Goal: Navigation & Orientation: Find specific page/section

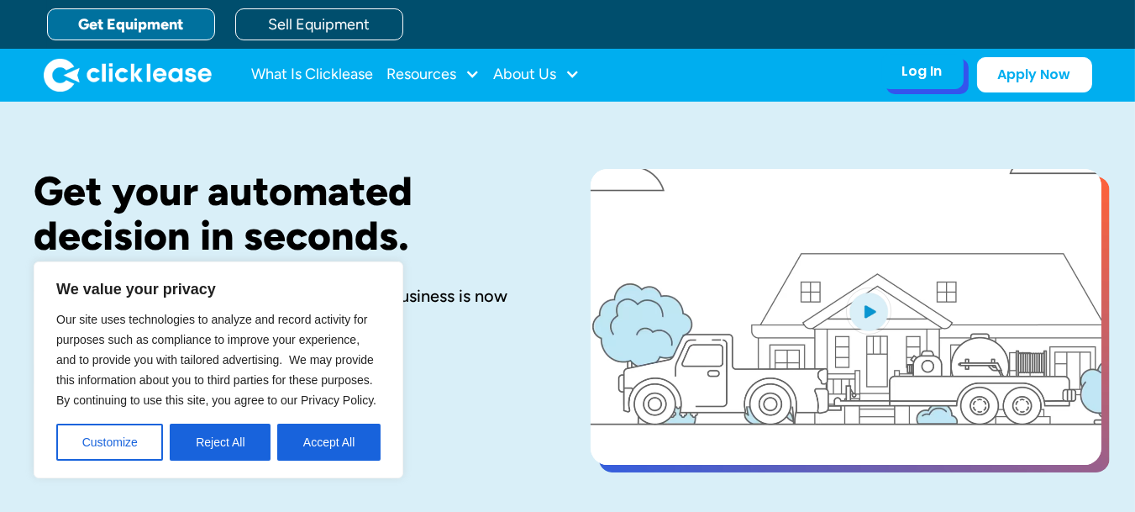
click at [928, 76] on div "Log In" at bounding box center [922, 71] width 40 height 17
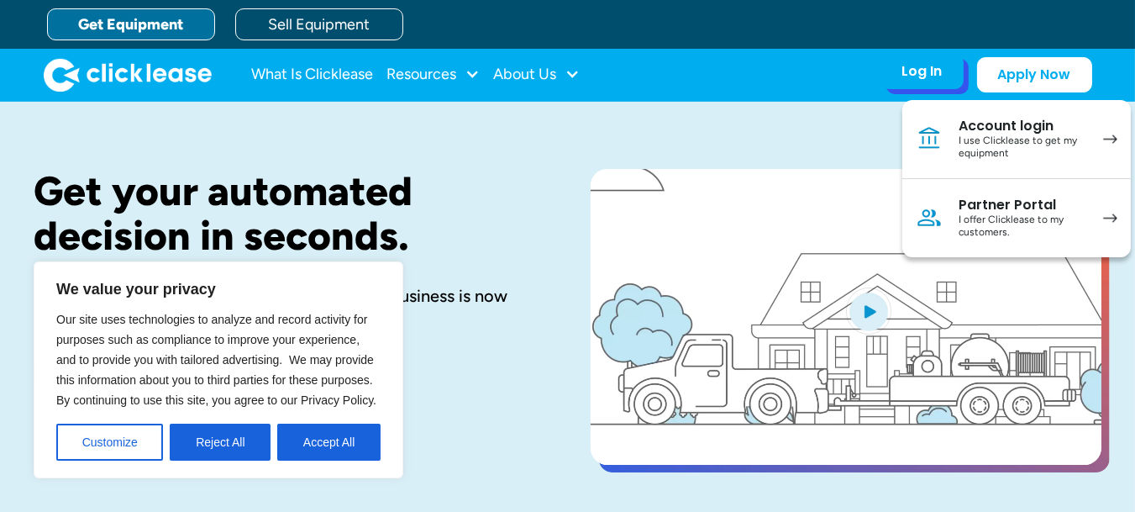
click at [973, 129] on div "Account login" at bounding box center [1022, 126] width 127 height 17
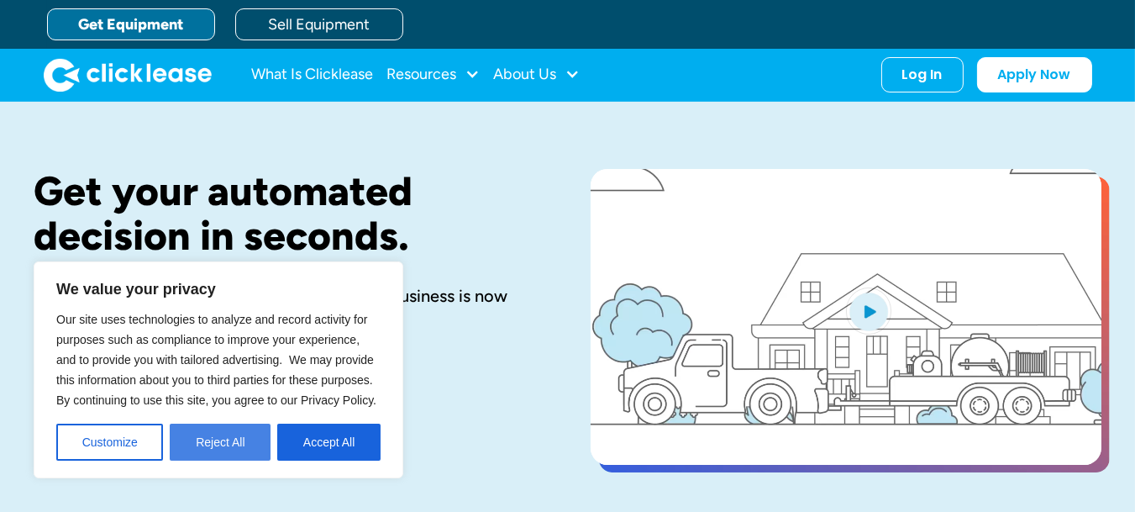
click at [237, 444] on button "Reject All" at bounding box center [220, 441] width 101 height 37
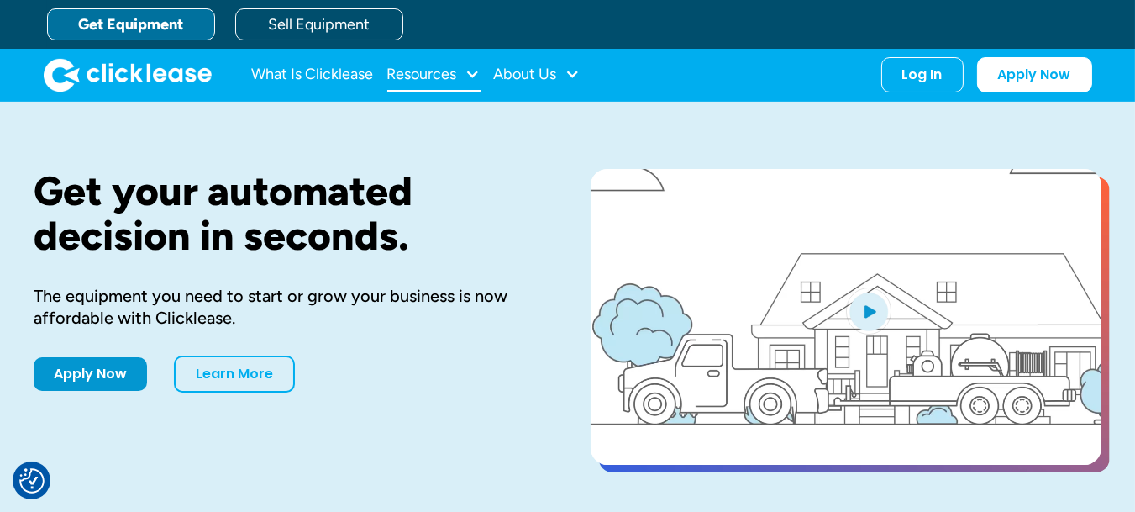
click at [434, 74] on div "Resources" at bounding box center [422, 74] width 70 height 0
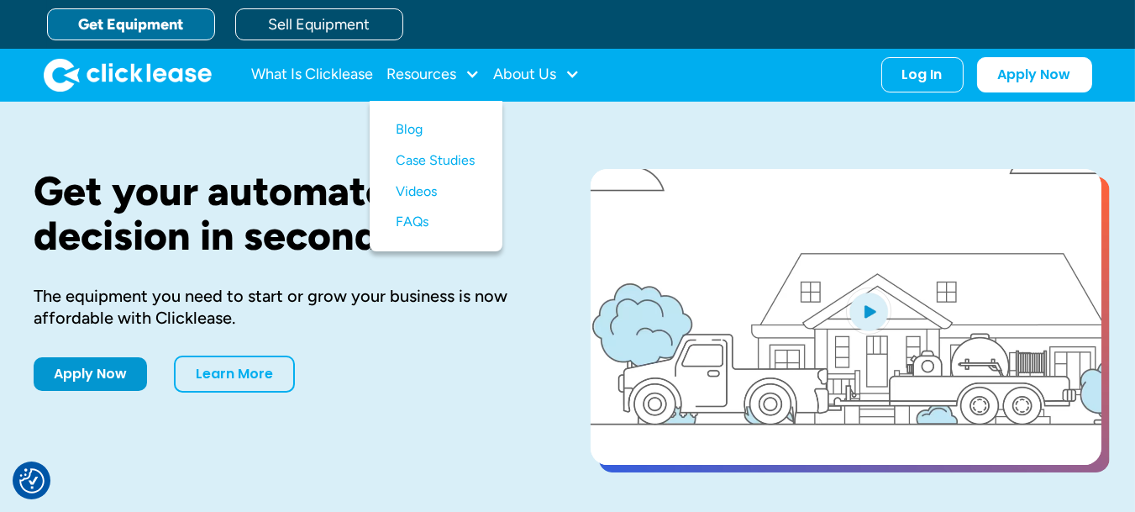
click at [122, 15] on link "Get Equipment" at bounding box center [131, 24] width 168 height 32
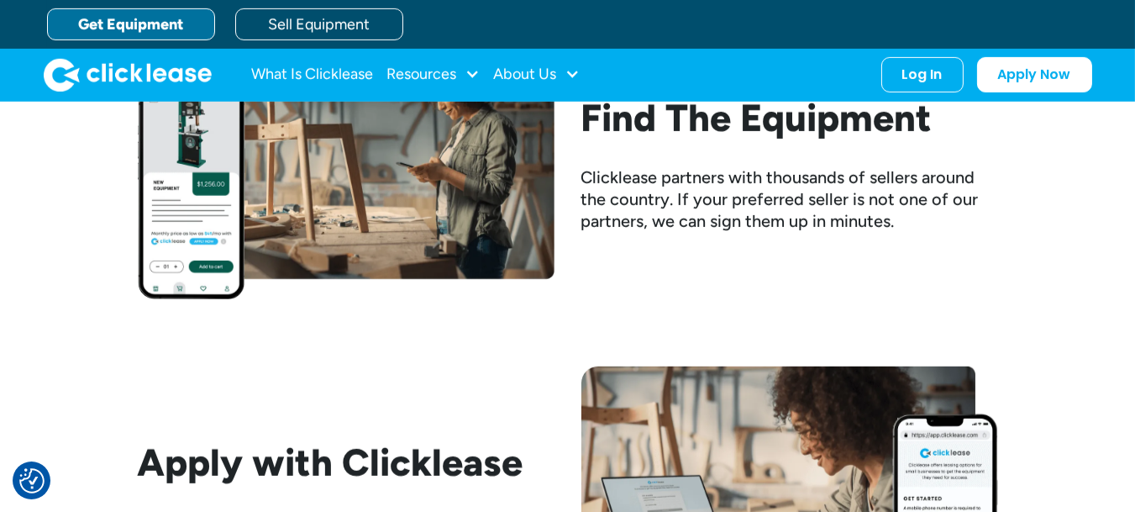
scroll to position [419, 0]
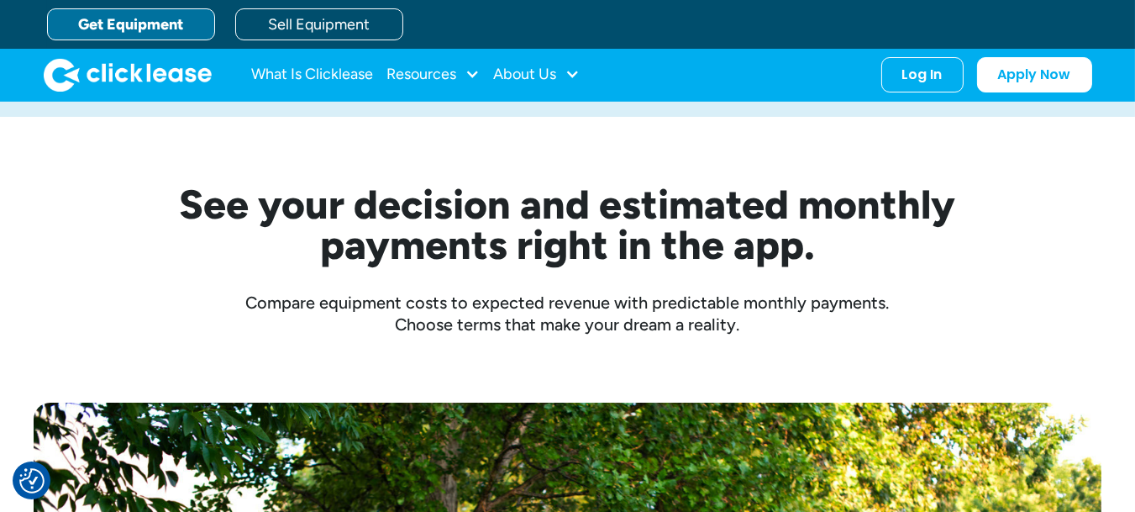
click at [121, 24] on link "Get Equipment" at bounding box center [131, 24] width 168 height 32
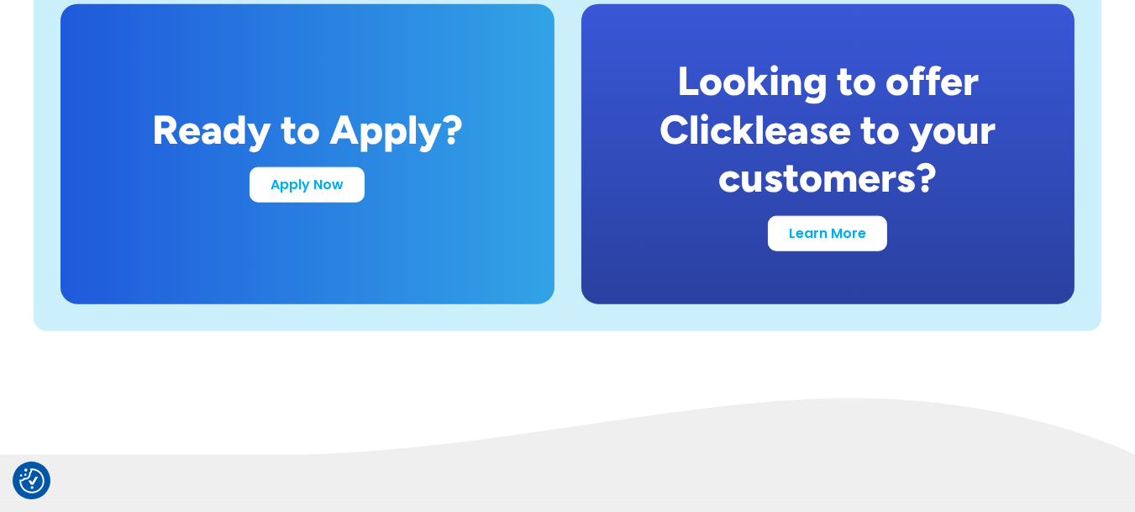
scroll to position [3220, 0]
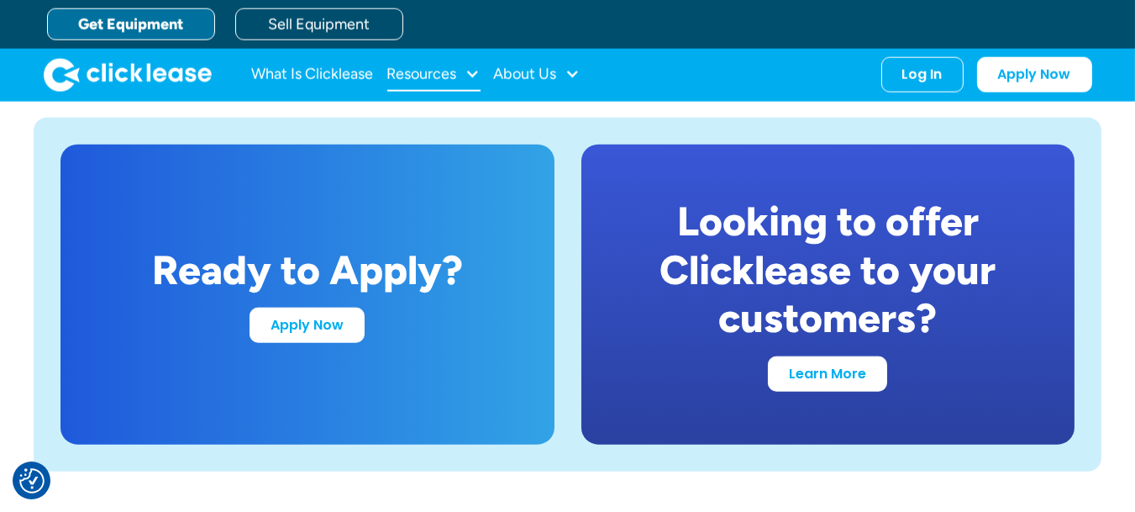
click at [431, 74] on div "Resources" at bounding box center [422, 74] width 70 height 0
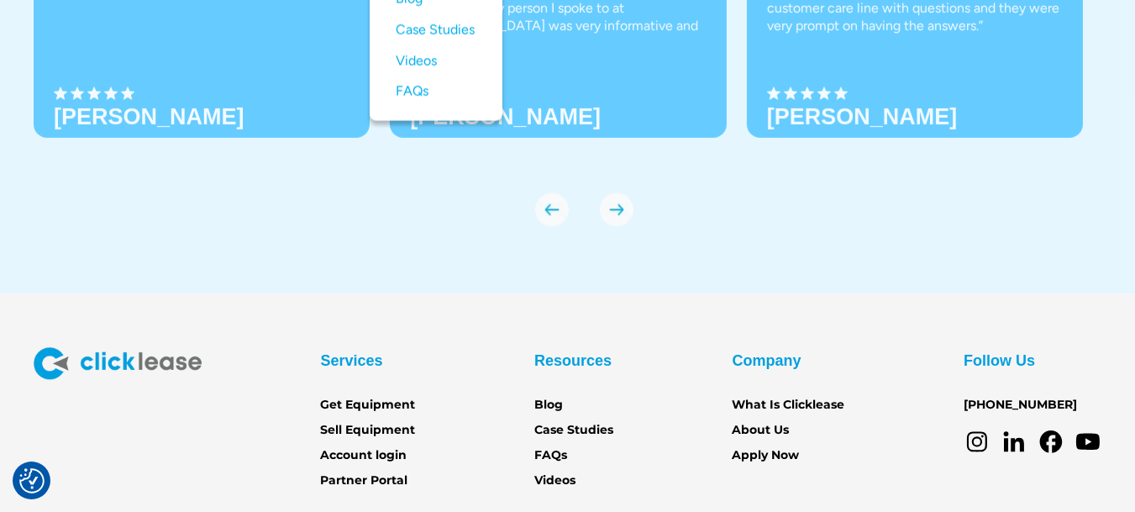
scroll to position [5990, 0]
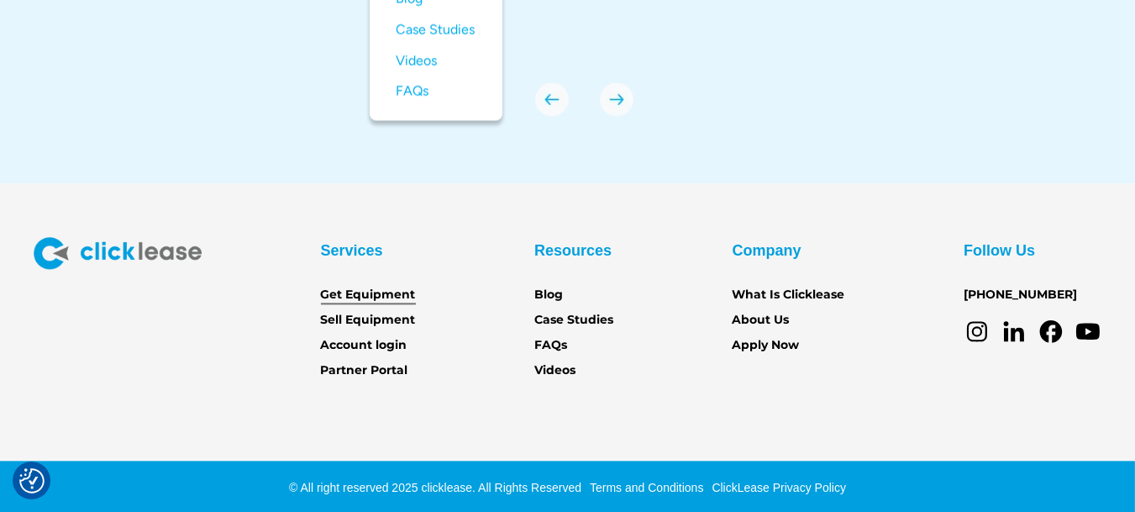
click at [338, 292] on link "Get Equipment" at bounding box center [368, 295] width 95 height 18
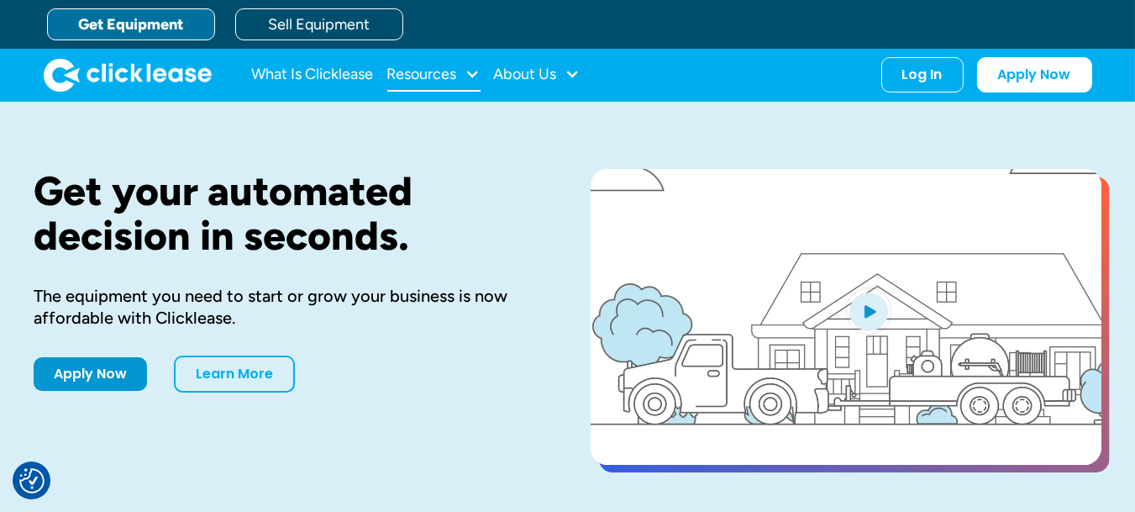
click at [432, 74] on div "Resources" at bounding box center [422, 74] width 70 height 0
